Goal: Information Seeking & Learning: Learn about a topic

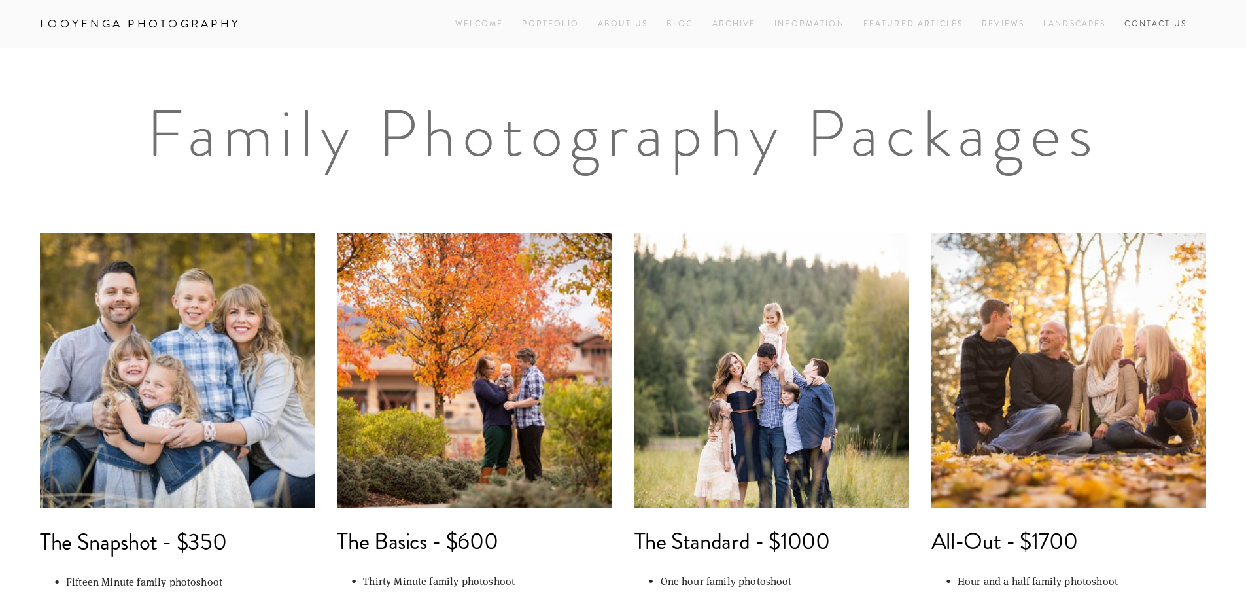
click at [1166, 26] on link "Contact Us" at bounding box center [1155, 24] width 62 height 18
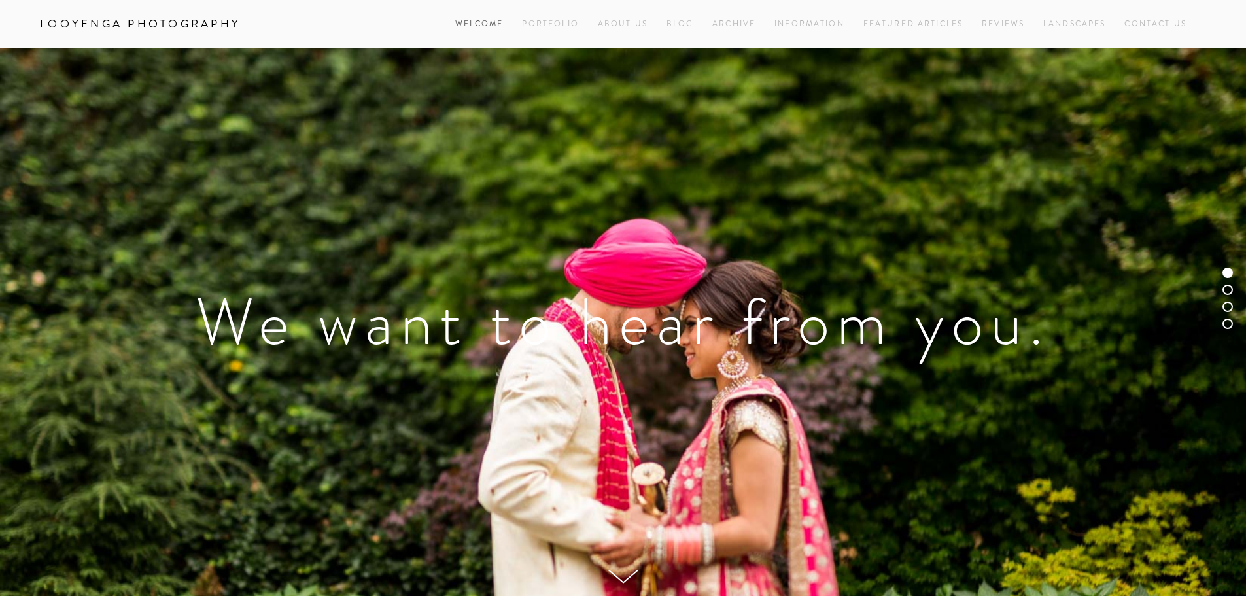
click at [470, 21] on link "Welcome" at bounding box center [479, 24] width 48 height 18
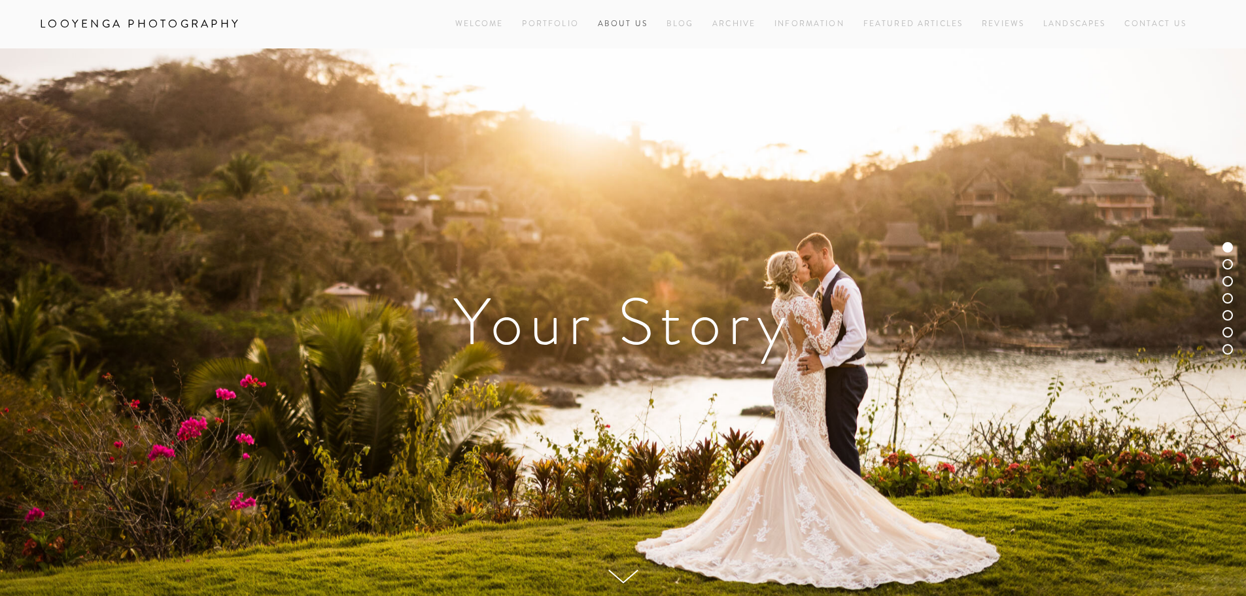
click at [622, 26] on link "About Us" at bounding box center [623, 24] width 50 height 18
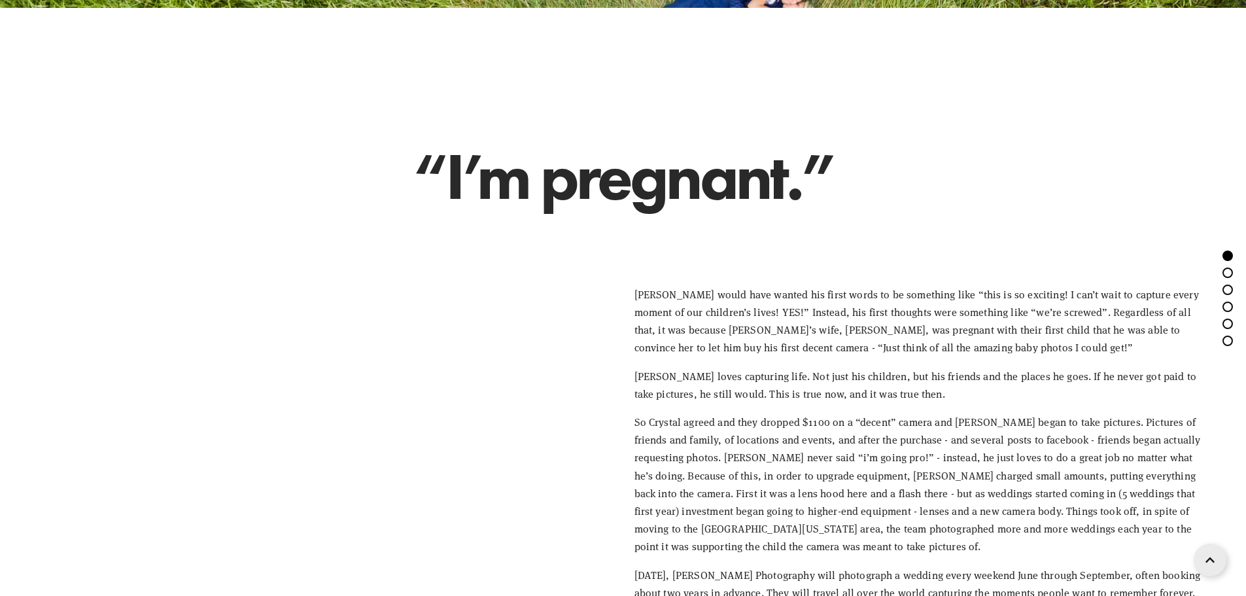
scroll to position [589, 0]
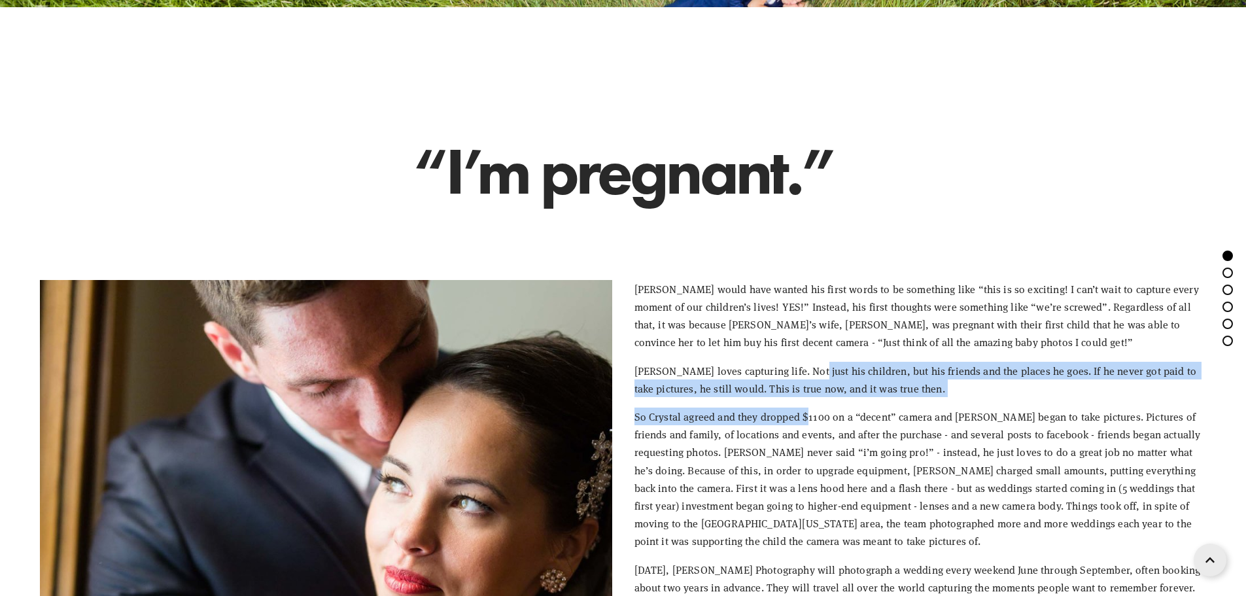
drag, startPoint x: 804, startPoint y: 373, endPoint x: 805, endPoint y: 422, distance: 49.1
click at [805, 422] on div "[PERSON_NAME] would have wanted his first words to be something like “this is s…" at bounding box center [920, 438] width 572 height 316
click at [805, 422] on p "So Crystal agreed and they dropped $1100 on a “decent” camera and [PERSON_NAME]…" at bounding box center [920, 479] width 572 height 143
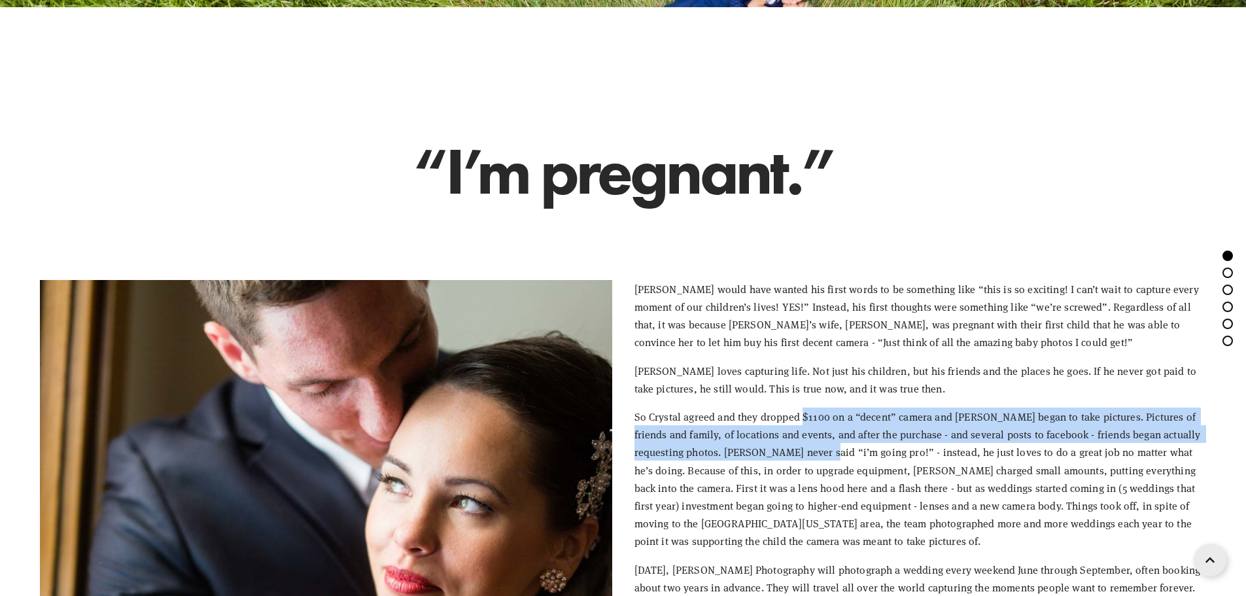
drag, startPoint x: 802, startPoint y: 417, endPoint x: 806, endPoint y: 456, distance: 38.8
click at [806, 456] on p "So Crystal agreed and they dropped $1100 on a “decent” camera and [PERSON_NAME]…" at bounding box center [920, 479] width 572 height 143
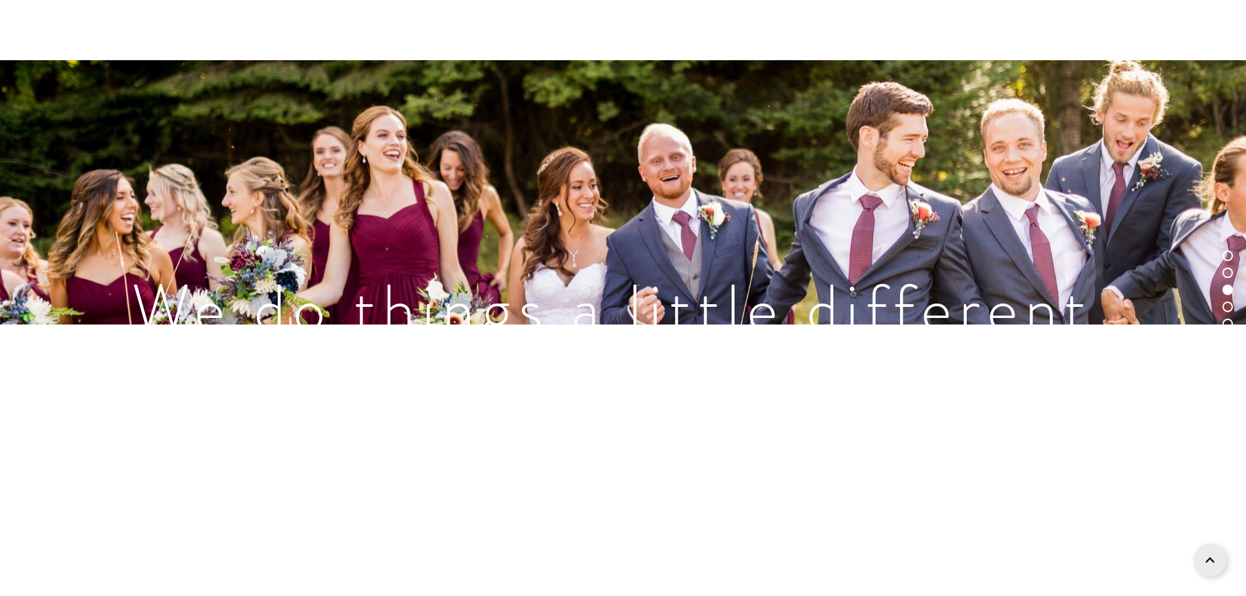
scroll to position [1701, 0]
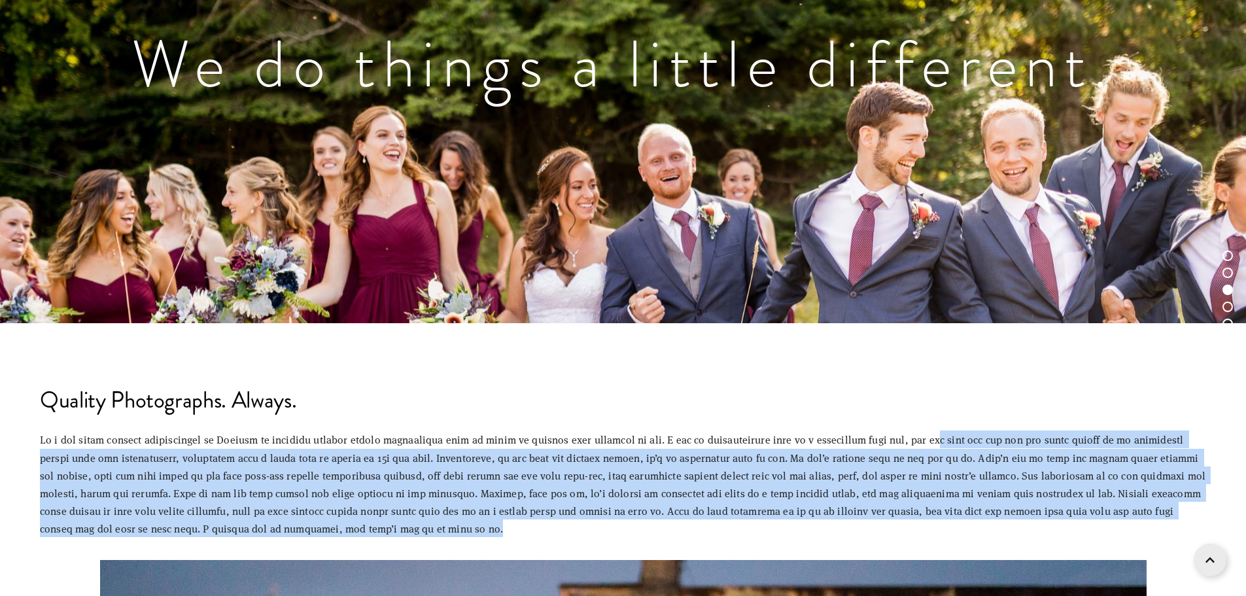
drag, startPoint x: 935, startPoint y: 440, endPoint x: 731, endPoint y: 529, distance: 222.4
click at [731, 529] on p at bounding box center [623, 483] width 1166 height 107
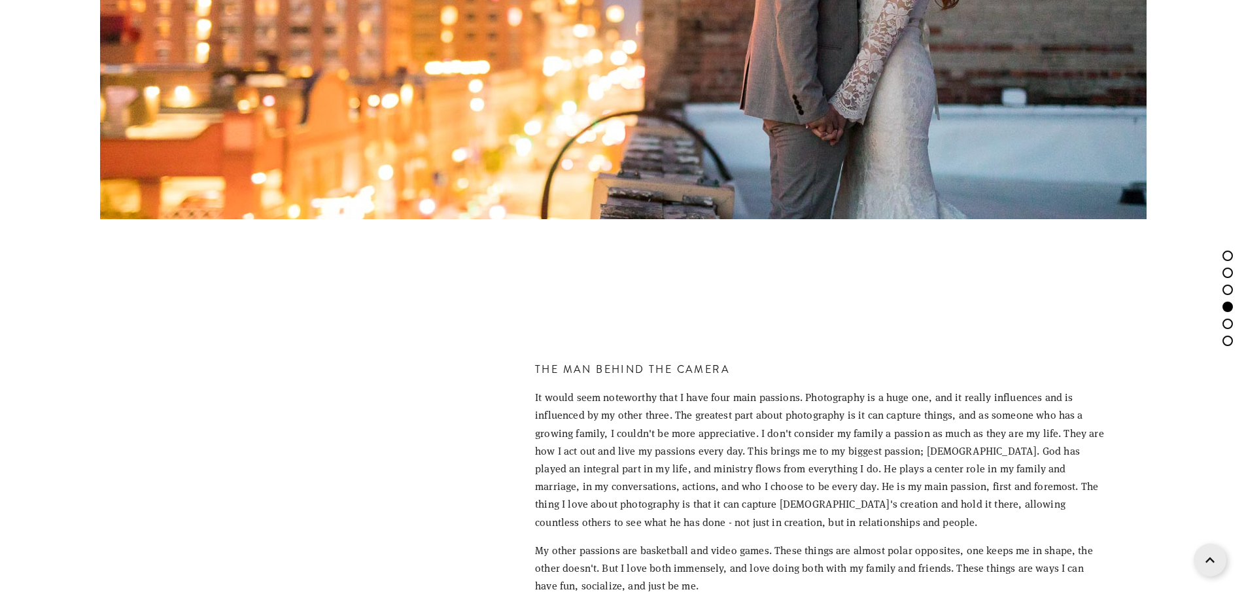
scroll to position [2747, 0]
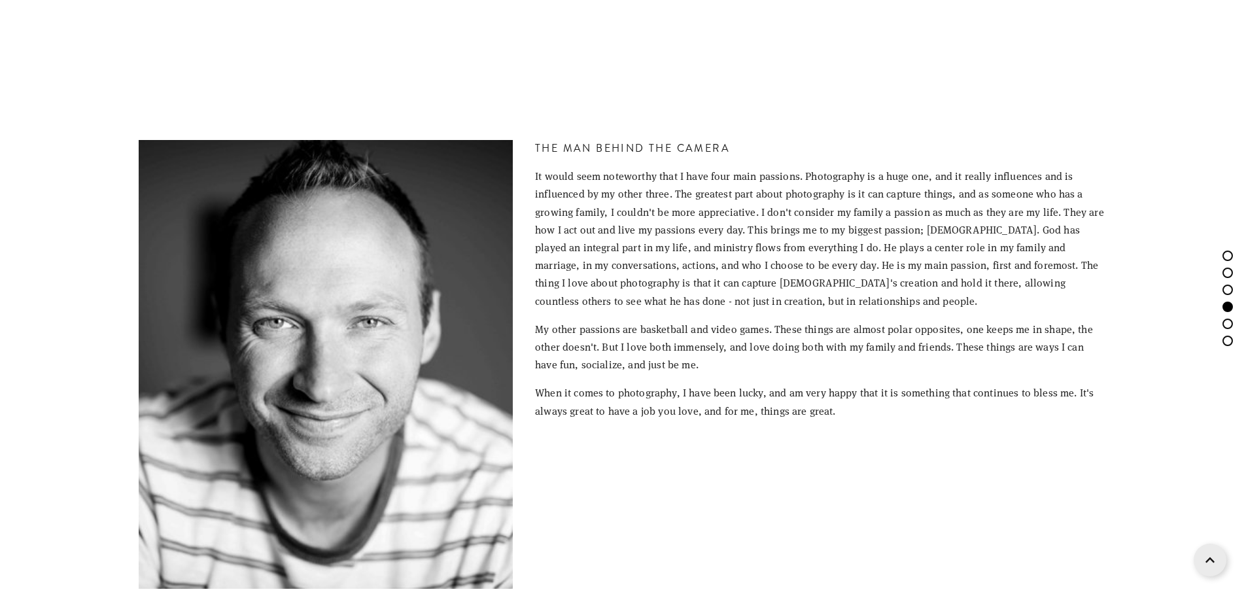
drag, startPoint x: 809, startPoint y: 183, endPoint x: 746, endPoint y: 182, distance: 63.5
click at [746, 182] on p "It would seem noteworthy that I have four main passions. Photography is a huge …" at bounding box center [821, 238] width 572 height 143
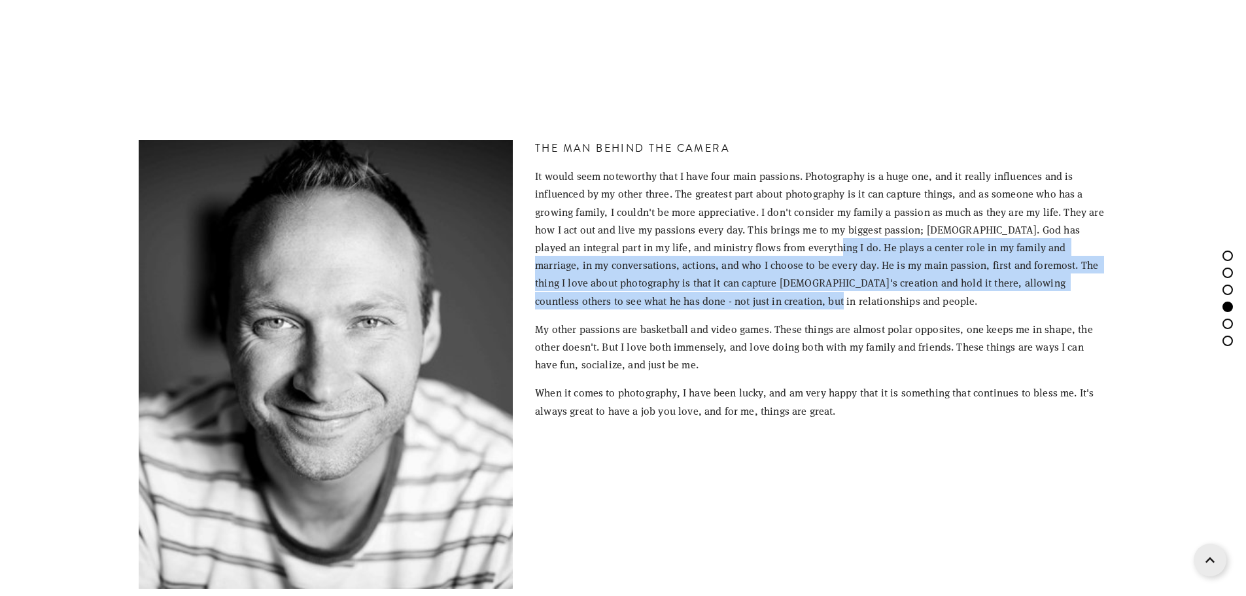
drag, startPoint x: 784, startPoint y: 247, endPoint x: 769, endPoint y: 298, distance: 53.4
click at [769, 298] on p "It would seem noteworthy that I have four main passions. Photography is a huge …" at bounding box center [821, 238] width 572 height 143
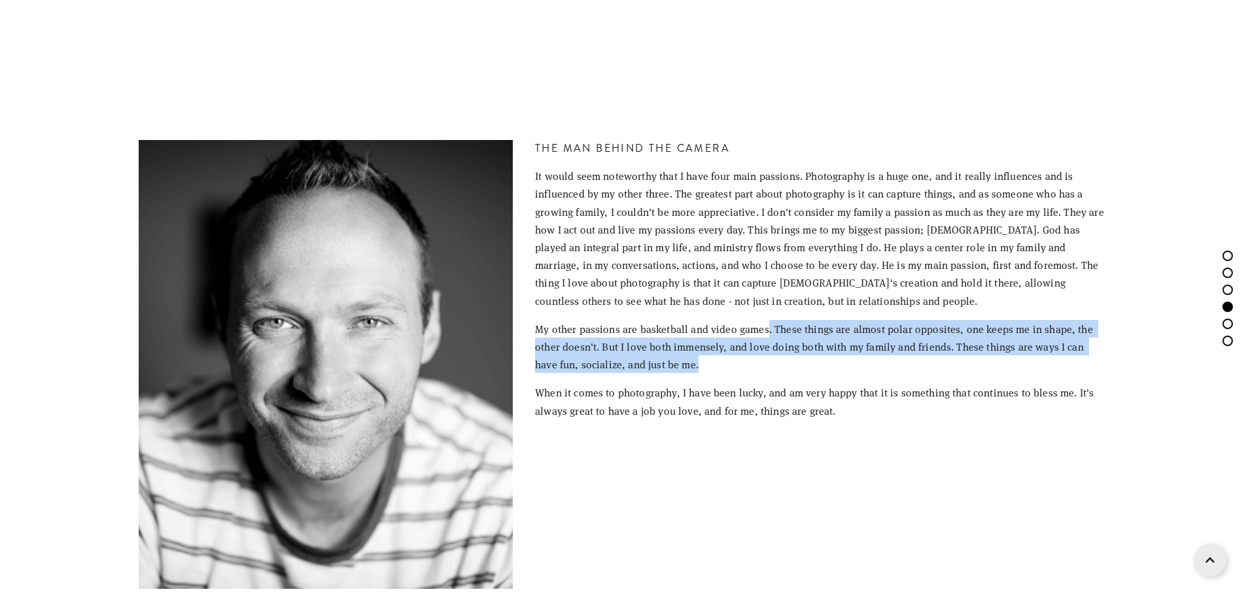
drag, startPoint x: 765, startPoint y: 328, endPoint x: 771, endPoint y: 367, distance: 39.7
click at [771, 367] on p "My other passions are basketball and video games. These things are almost polar…" at bounding box center [821, 347] width 572 height 54
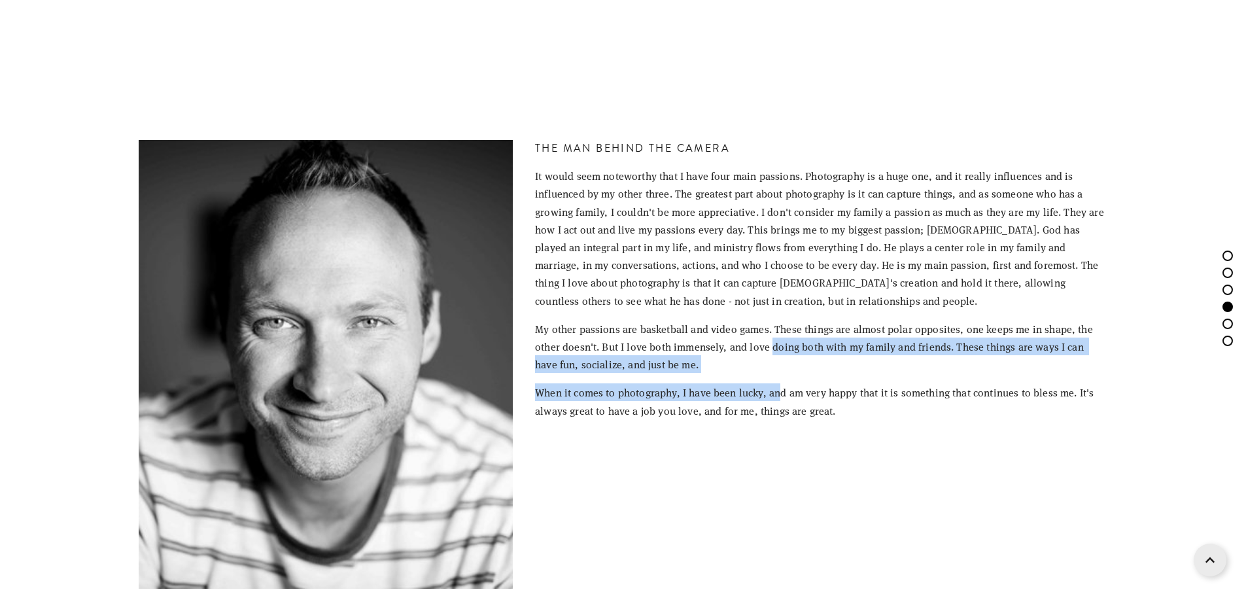
drag, startPoint x: 770, startPoint y: 345, endPoint x: 780, endPoint y: 393, distance: 49.5
click at [780, 392] on div "The Man behind the camera It would seem noteworthy that I have four main passio…" at bounding box center [821, 279] width 572 height 279
click at [780, 394] on p "When it comes to photography, I have been lucky, and am very happy that it is s…" at bounding box center [821, 400] width 572 height 35
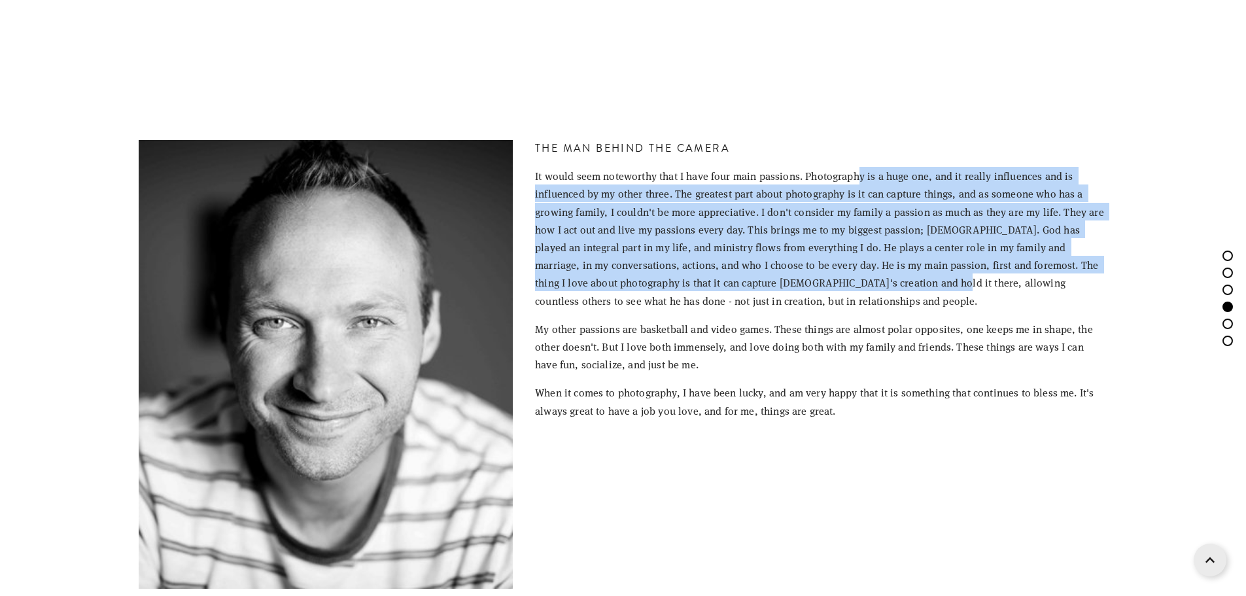
drag, startPoint x: 854, startPoint y: 220, endPoint x: 856, endPoint y: 284, distance: 64.1
click at [856, 284] on div "The Man behind the camera It would seem noteworthy that I have four main passio…" at bounding box center [821, 279] width 572 height 279
click at [856, 284] on p "It would seem noteworthy that I have four main passions. Photography is a huge …" at bounding box center [821, 238] width 572 height 143
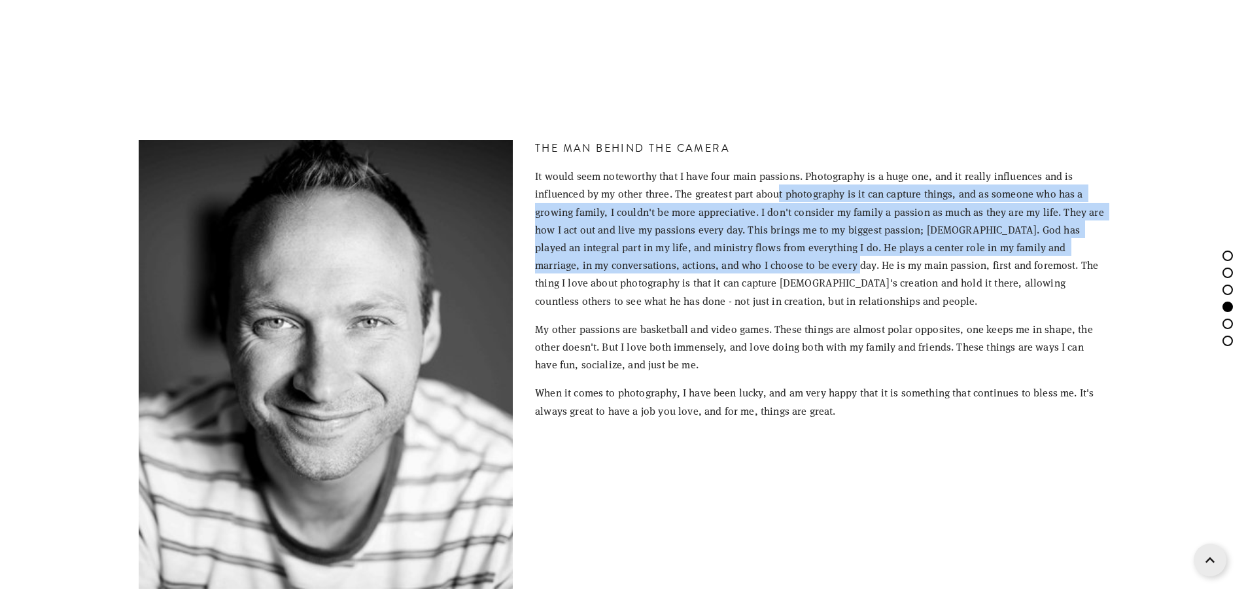
drag, startPoint x: 777, startPoint y: 201, endPoint x: 777, endPoint y: 268, distance: 66.7
click at [777, 268] on p "It would seem noteworthy that I have four main passions. Photography is a huge …" at bounding box center [821, 238] width 572 height 143
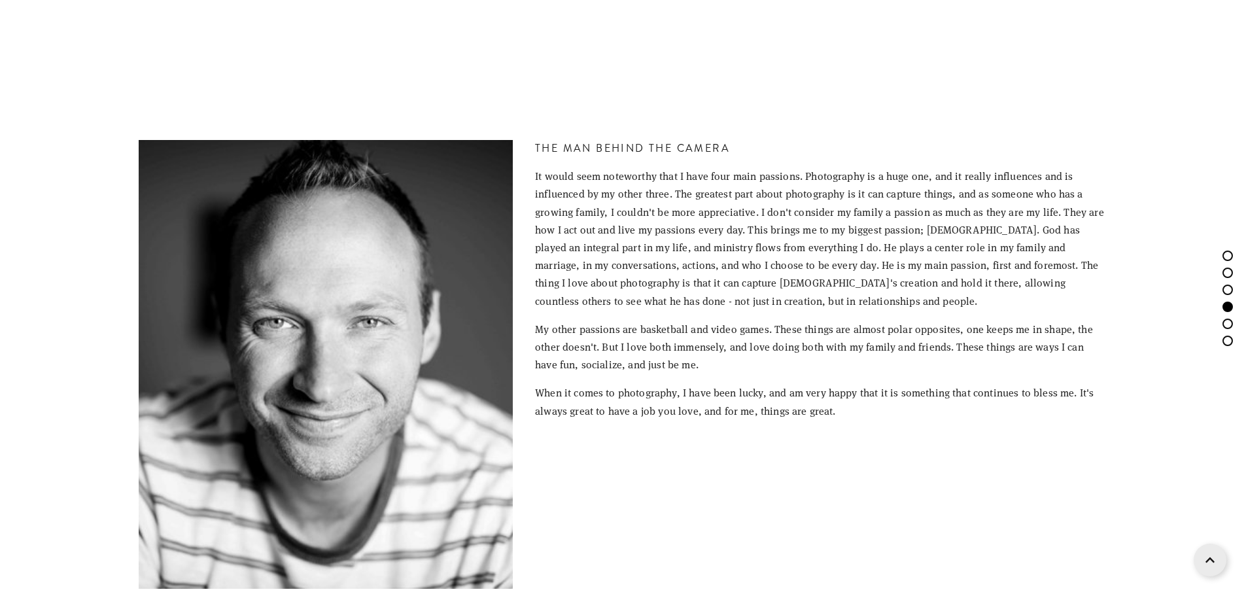
scroll to position [3074, 0]
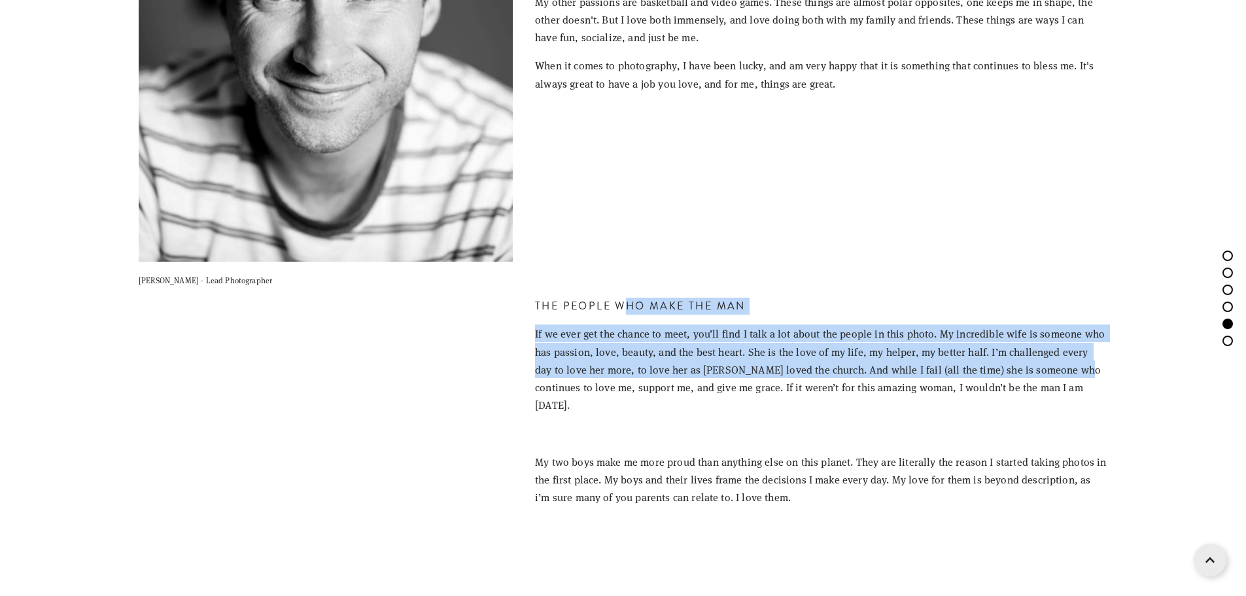
drag, startPoint x: 628, startPoint y: 313, endPoint x: 1043, endPoint y: 369, distance: 419.1
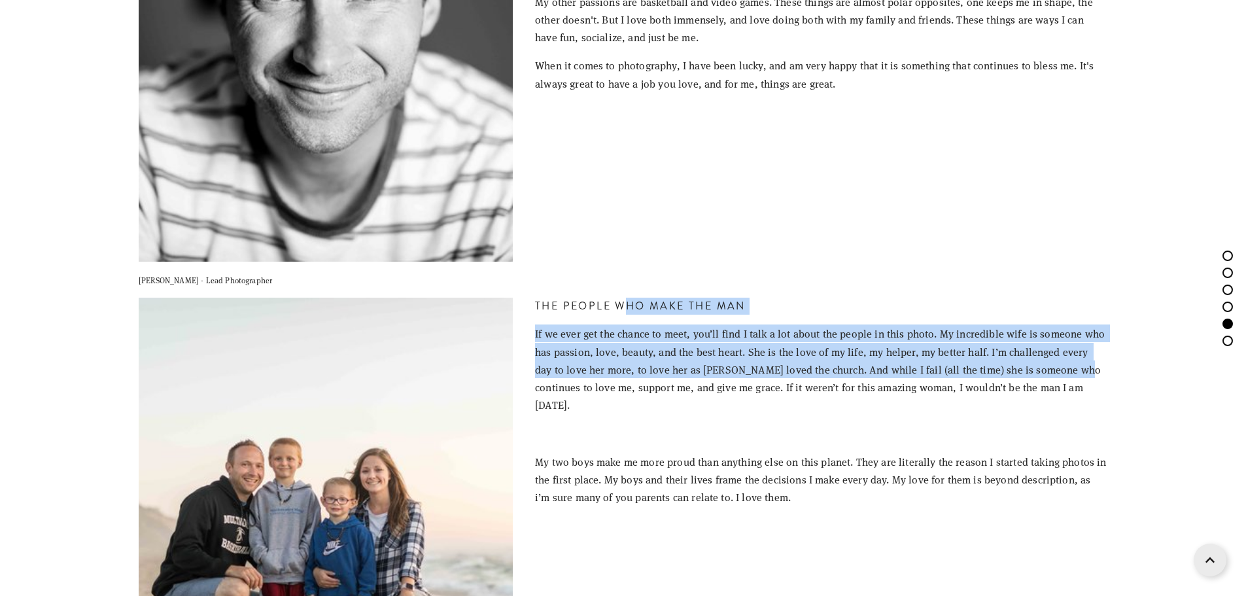
click at [1043, 369] on div "The People Who make the man If we ever get the chance to meet, you’ll find I ta…" at bounding box center [821, 402] width 572 height 208
click at [1044, 369] on p "If we ever get the chance to meet, you’ll find I talk a lot about the people in…" at bounding box center [821, 368] width 572 height 89
click at [850, 349] on p "If we ever get the chance to meet, you’ll find I talk a lot about the people in…" at bounding box center [821, 368] width 572 height 89
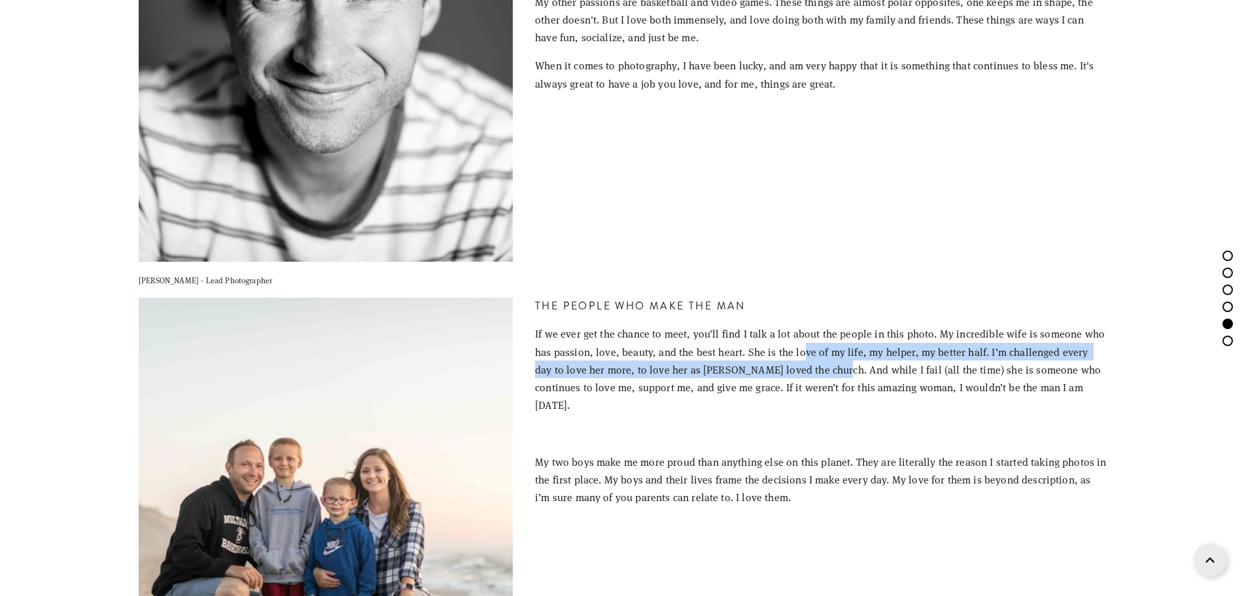
drag, startPoint x: 801, startPoint y: 356, endPoint x: 808, endPoint y: 375, distance: 19.7
click at [808, 375] on p "If we ever get the chance to meet, you’ll find I talk a lot about the people in…" at bounding box center [821, 368] width 572 height 89
drag, startPoint x: 801, startPoint y: 357, endPoint x: 801, endPoint y: 349, distance: 7.8
click at [801, 356] on p "If we ever get the chance to meet, you’ll find I talk a lot about the people in…" at bounding box center [821, 368] width 572 height 89
click at [801, 349] on p "If we ever get the chance to meet, you’ll find I talk a lot about the people in…" at bounding box center [821, 368] width 572 height 89
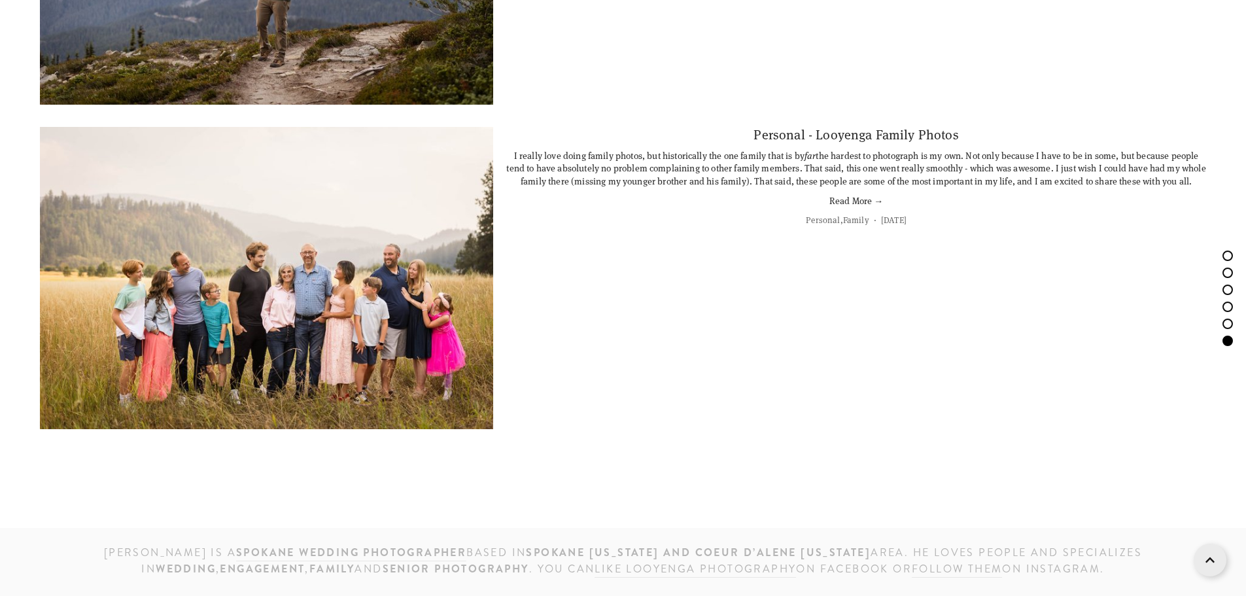
scroll to position [6676, 0]
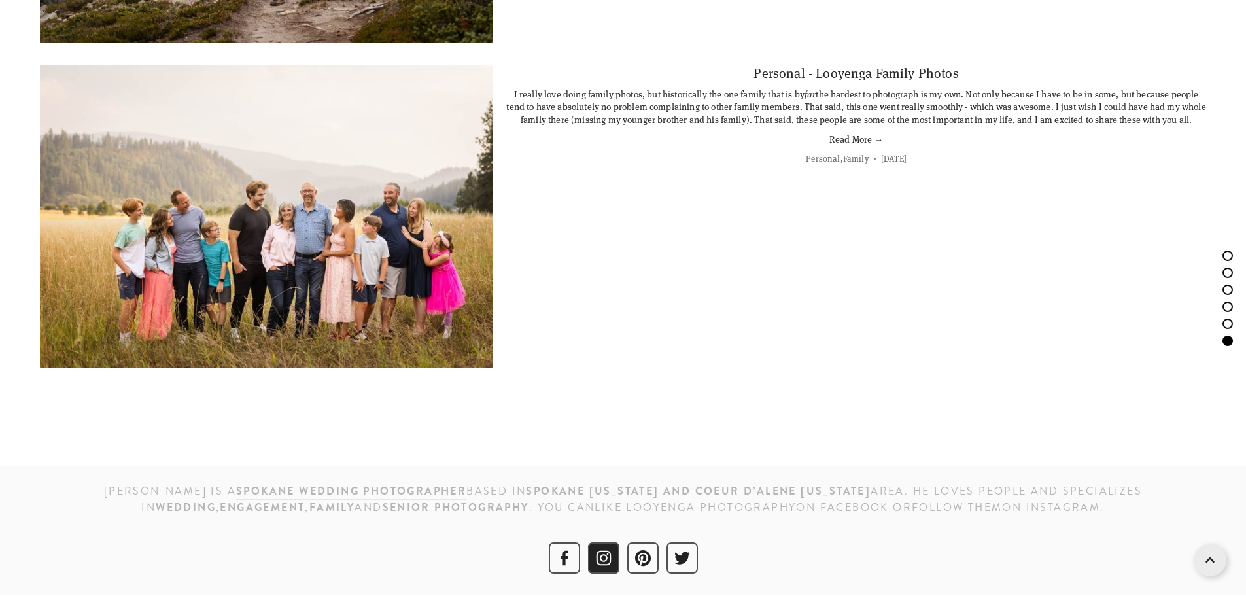
click at [596, 562] on use "Instagram" at bounding box center [603, 557] width 31 height 31
